Goal: Entertainment & Leisure: Consume media (video, audio)

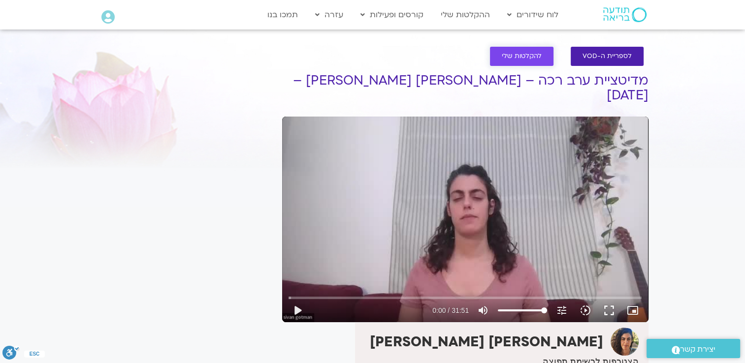
click at [534, 53] on span "להקלטות שלי" at bounding box center [522, 56] width 40 height 7
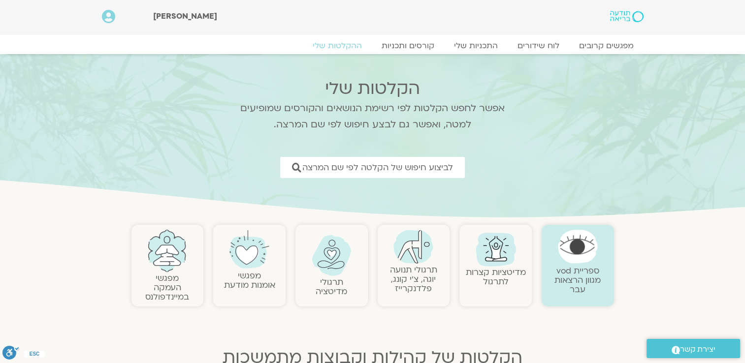
click at [339, 256] on img at bounding box center [332, 255] width 40 height 41
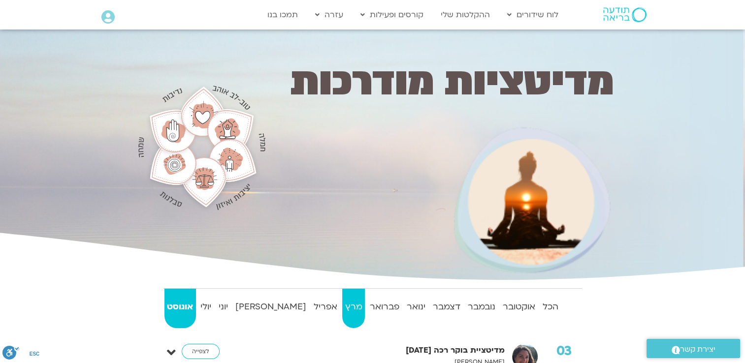
click at [342, 308] on strong "מרץ" at bounding box center [353, 307] width 23 height 15
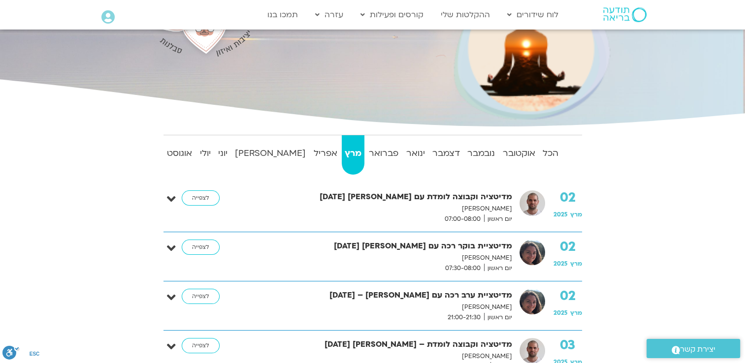
scroll to position [345, 0]
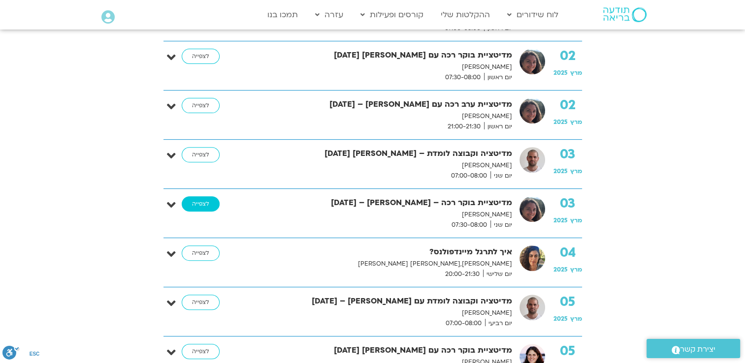
click at [209, 203] on link "לצפייה" at bounding box center [201, 205] width 38 height 16
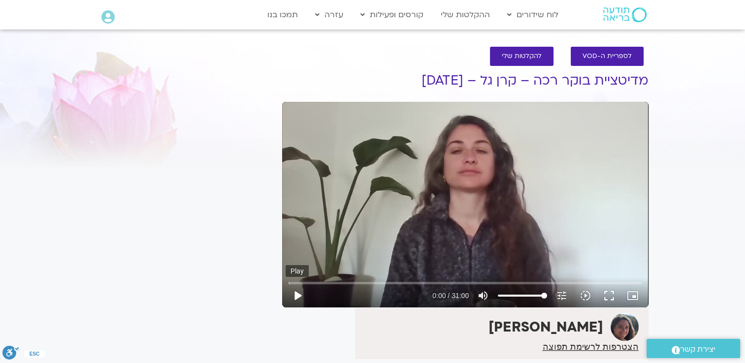
click at [298, 290] on button "play_arrow" at bounding box center [298, 296] width 24 height 24
click at [610, 293] on button "fullscreen" at bounding box center [609, 296] width 24 height 24
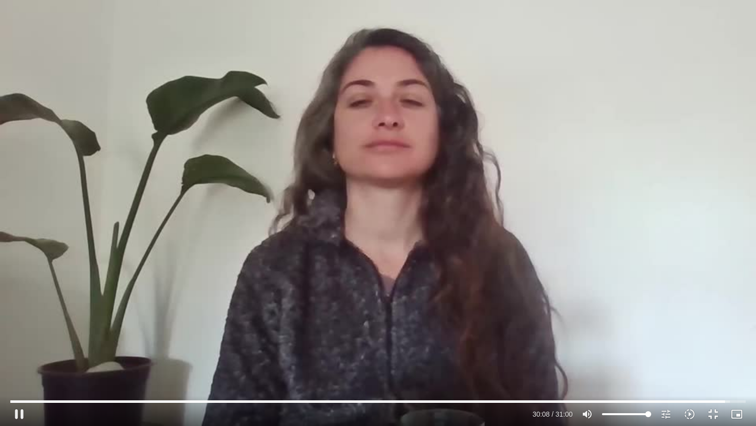
drag, startPoint x: 722, startPoint y: 254, endPoint x: 711, endPoint y: 237, distance: 20.6
click at [721, 250] on div "Skip ad 29:31 pause 30:08 / 31:00 volume_up Mute tune Resolution Auto 480p slow…" at bounding box center [378, 213] width 756 height 426
drag, startPoint x: 755, startPoint y: 153, endPoint x: 741, endPoint y: 162, distance: 17.2
click at [755, 153] on div "Skip ad 29:31 play_arrow 30:08 / 31:00 volume_up Mute tune Resolution Auto 480p…" at bounding box center [378, 213] width 756 height 426
type input "1860.24"
